Goal: Navigation & Orientation: Find specific page/section

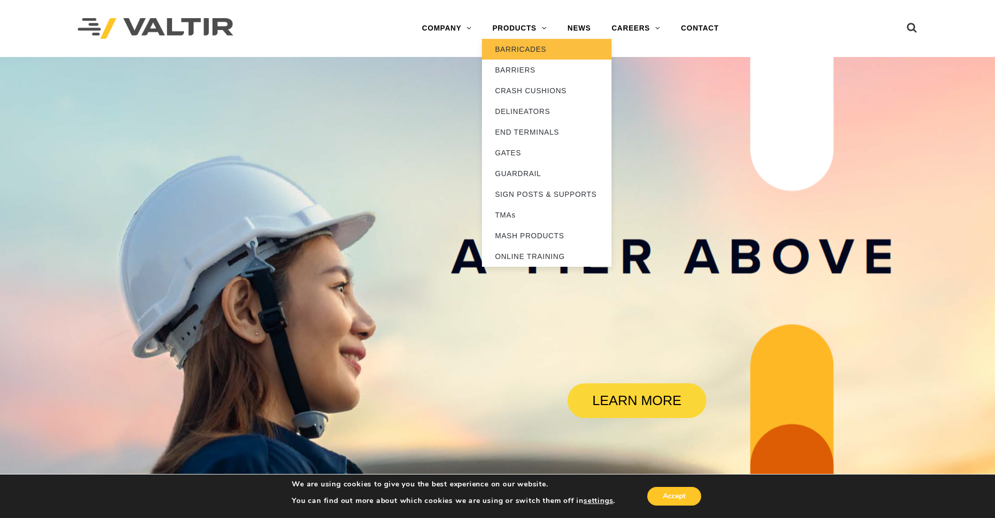
click at [524, 46] on link "BARRICADES" at bounding box center [547, 49] width 130 height 21
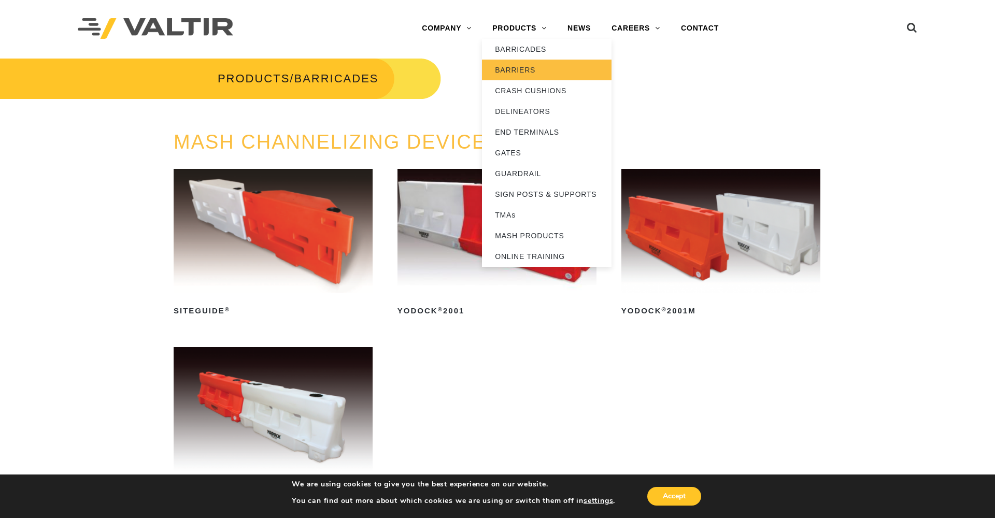
click at [516, 67] on link "BARRIERS" at bounding box center [547, 70] width 130 height 21
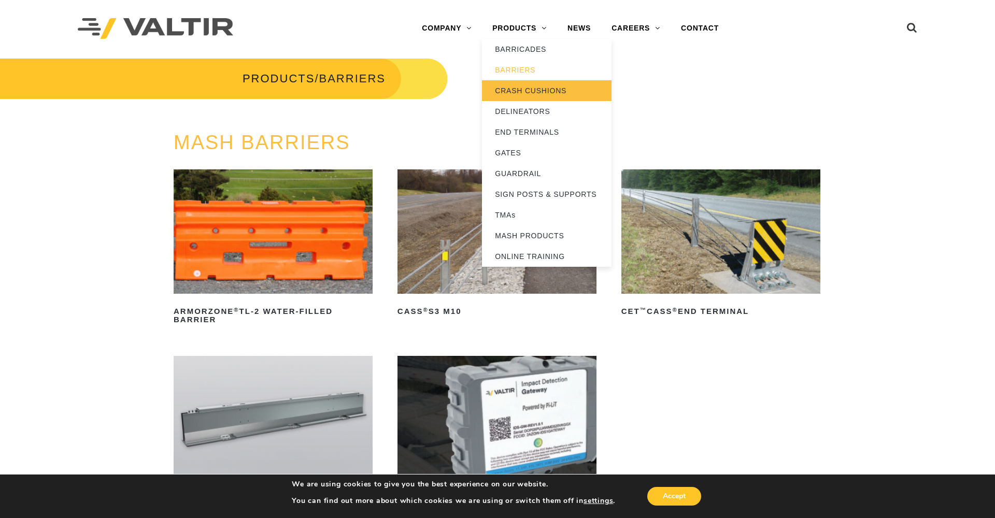
click at [519, 91] on link "CRASH CUSHIONS" at bounding box center [547, 90] width 130 height 21
